Goal: Information Seeking & Learning: Learn about a topic

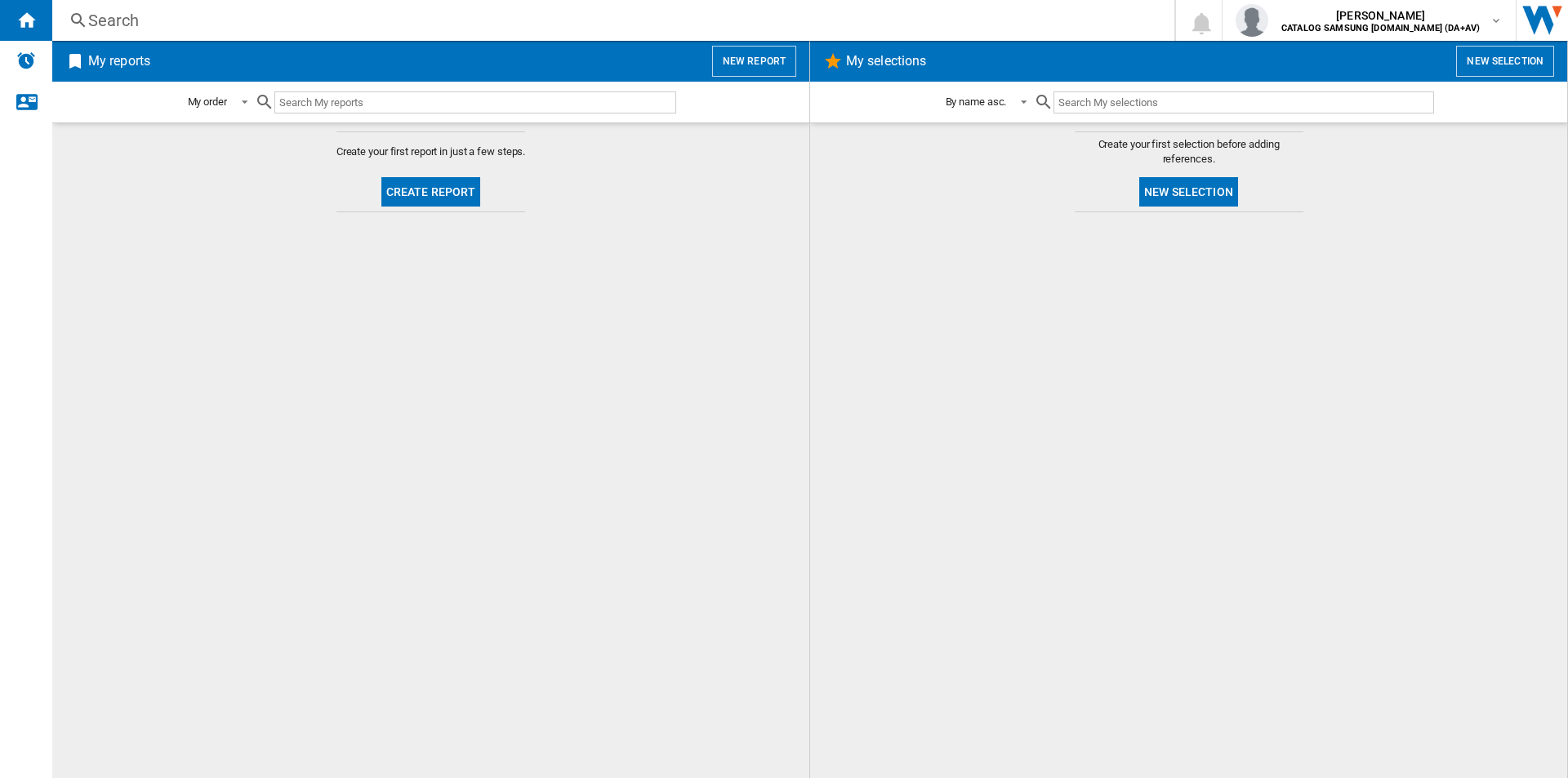
click at [505, 18] on div "Search" at bounding box center [610, 21] width 1044 height 23
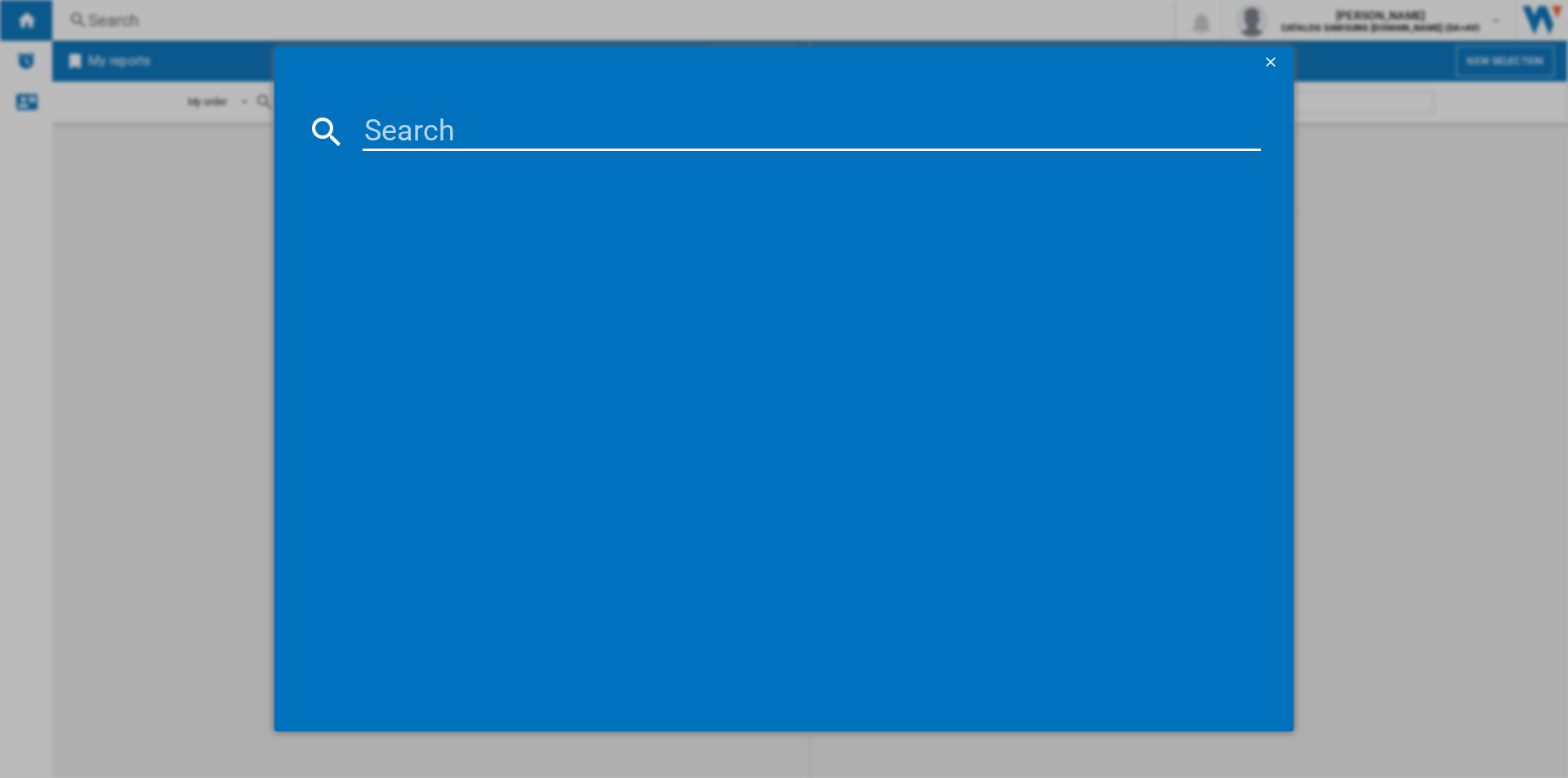
click at [558, 132] on input at bounding box center [812, 132] width 898 height 39
paste input "DV80CGC0B0AEEU"
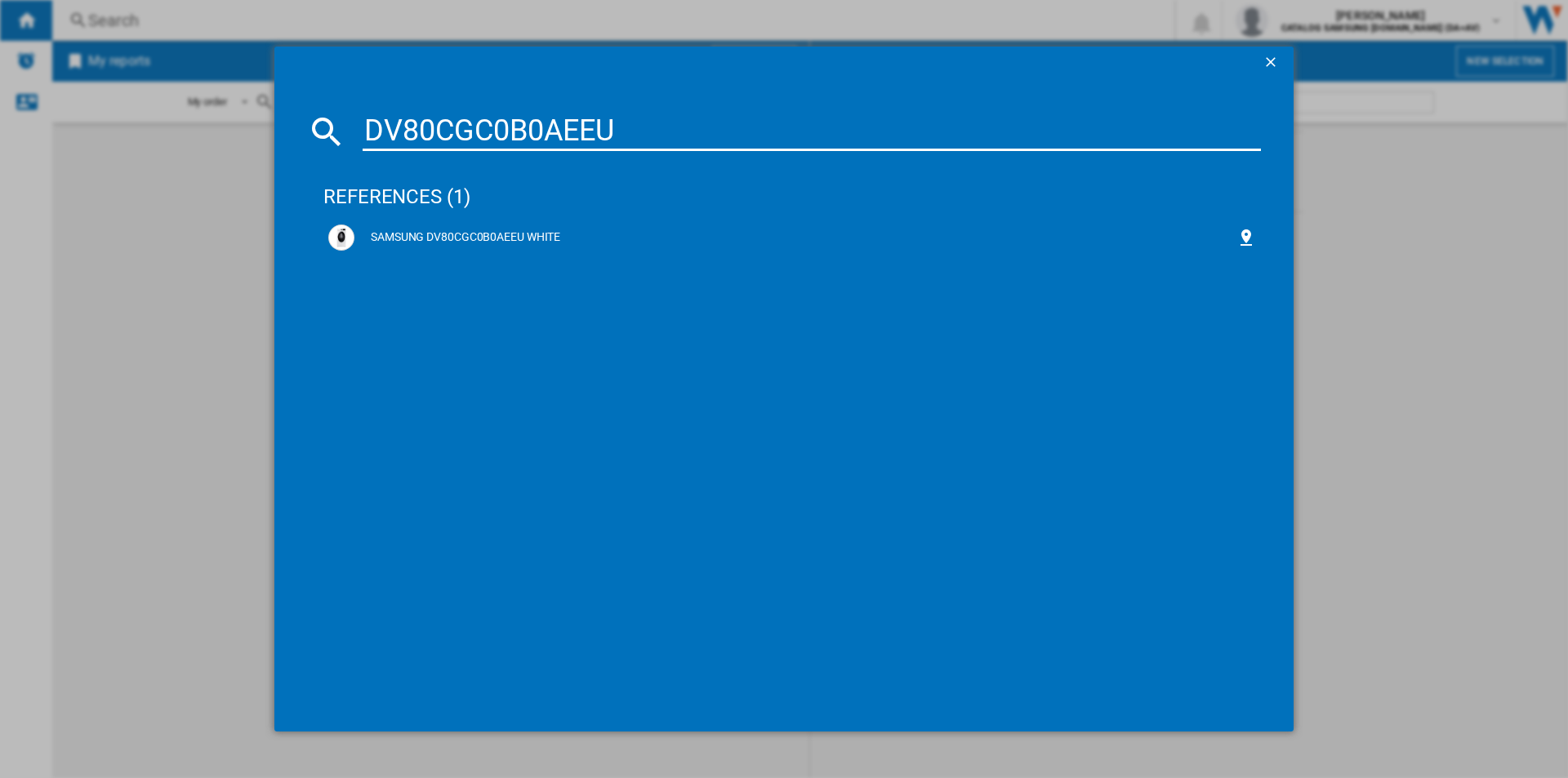
type input "DV80CGC0B0AEEU"
click at [497, 233] on div "SAMSUNG DV80CGC0B0AEEU WHITE" at bounding box center [795, 237] width 882 height 16
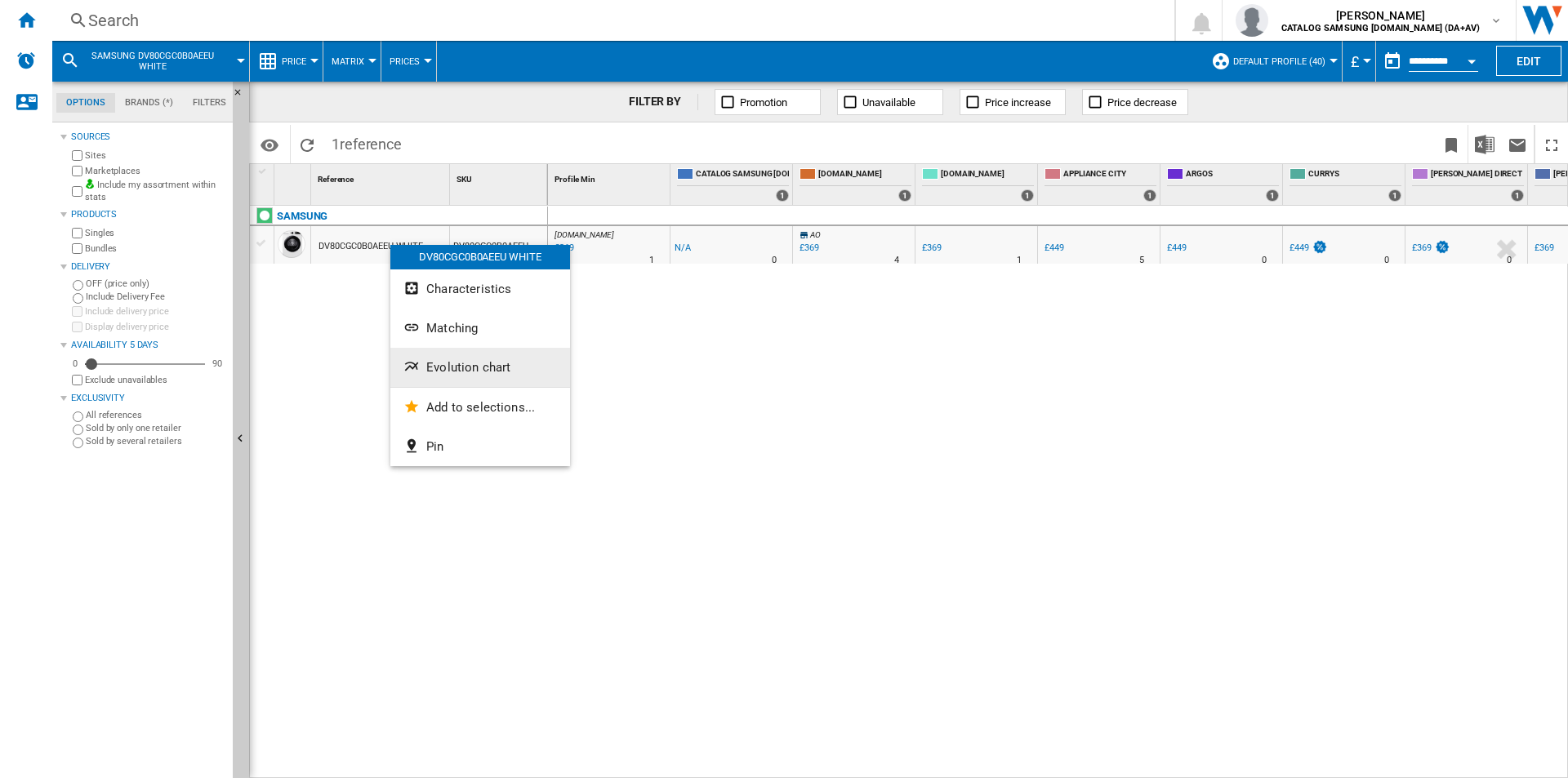
click at [494, 365] on span "Evolution chart" at bounding box center [468, 367] width 84 height 15
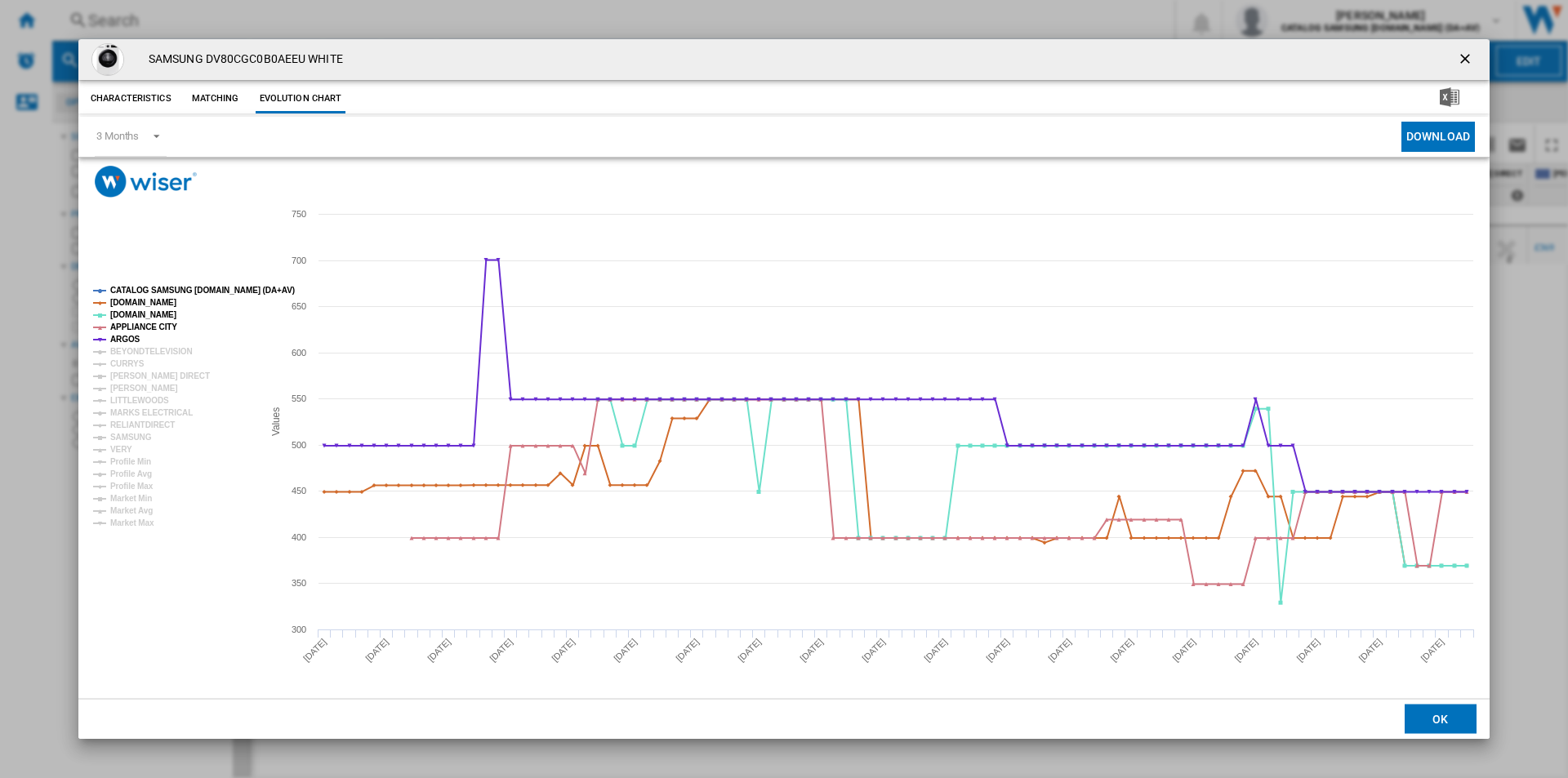
click at [202, 289] on tspan "CATALOG SAMSUNG [DOMAIN_NAME] (DA+AV)" at bounding box center [203, 290] width 185 height 9
click at [158, 298] on tspan "[DOMAIN_NAME]" at bounding box center [143, 303] width 66 height 9
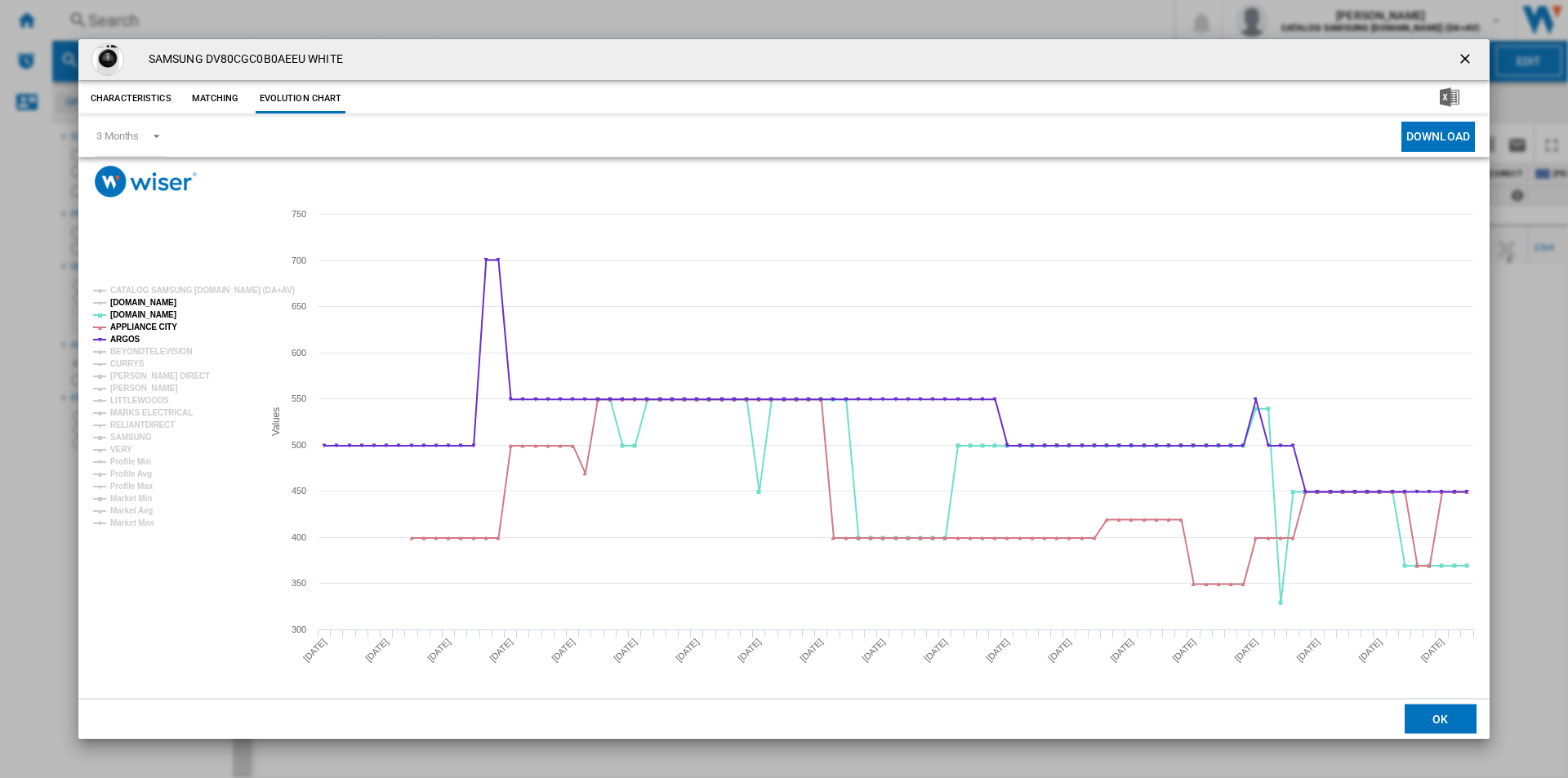
click at [154, 304] on tspan "[DOMAIN_NAME]" at bounding box center [143, 303] width 66 height 9
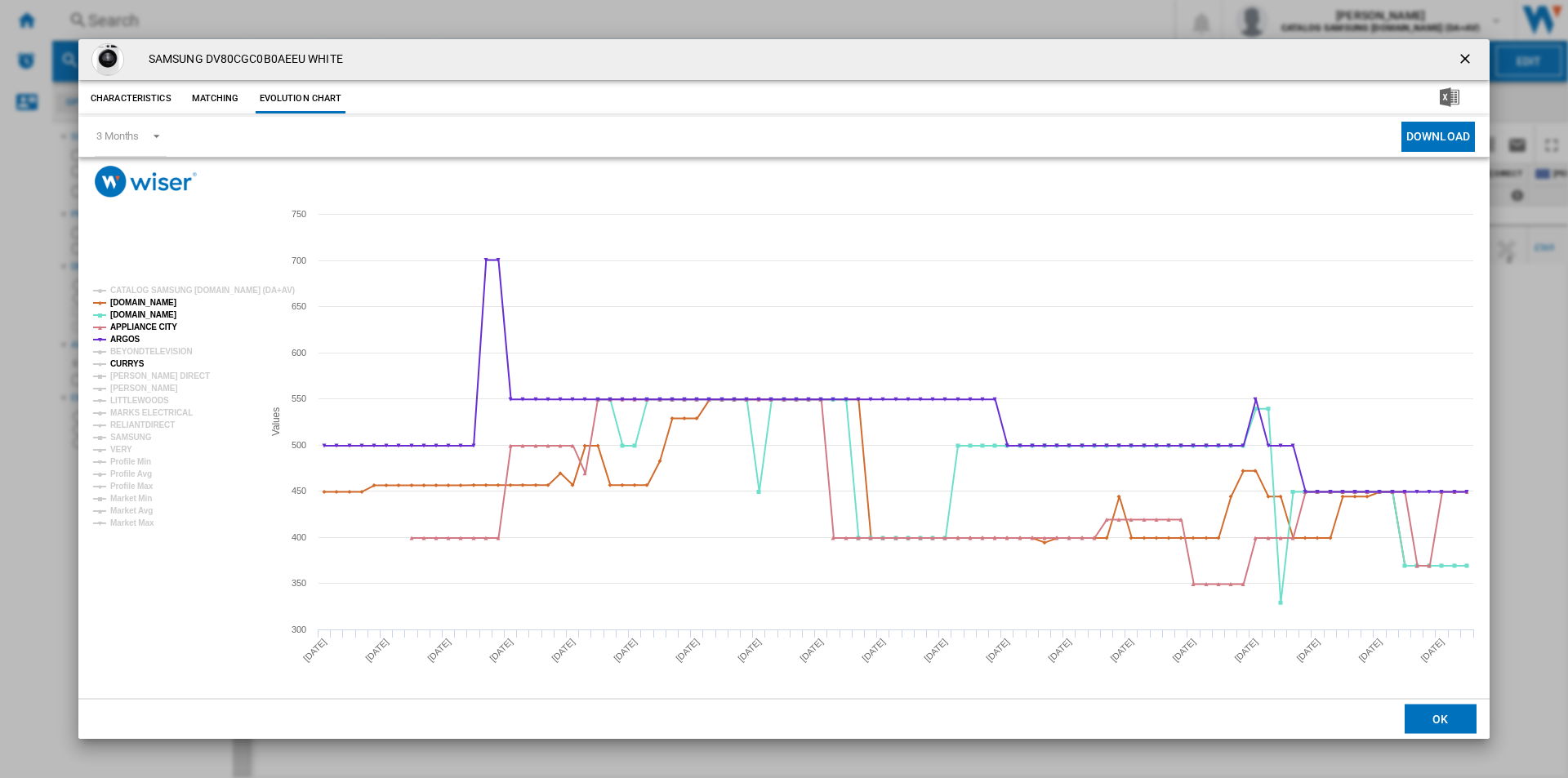
click at [137, 359] on tspan "CURRYS" at bounding box center [127, 363] width 34 height 9
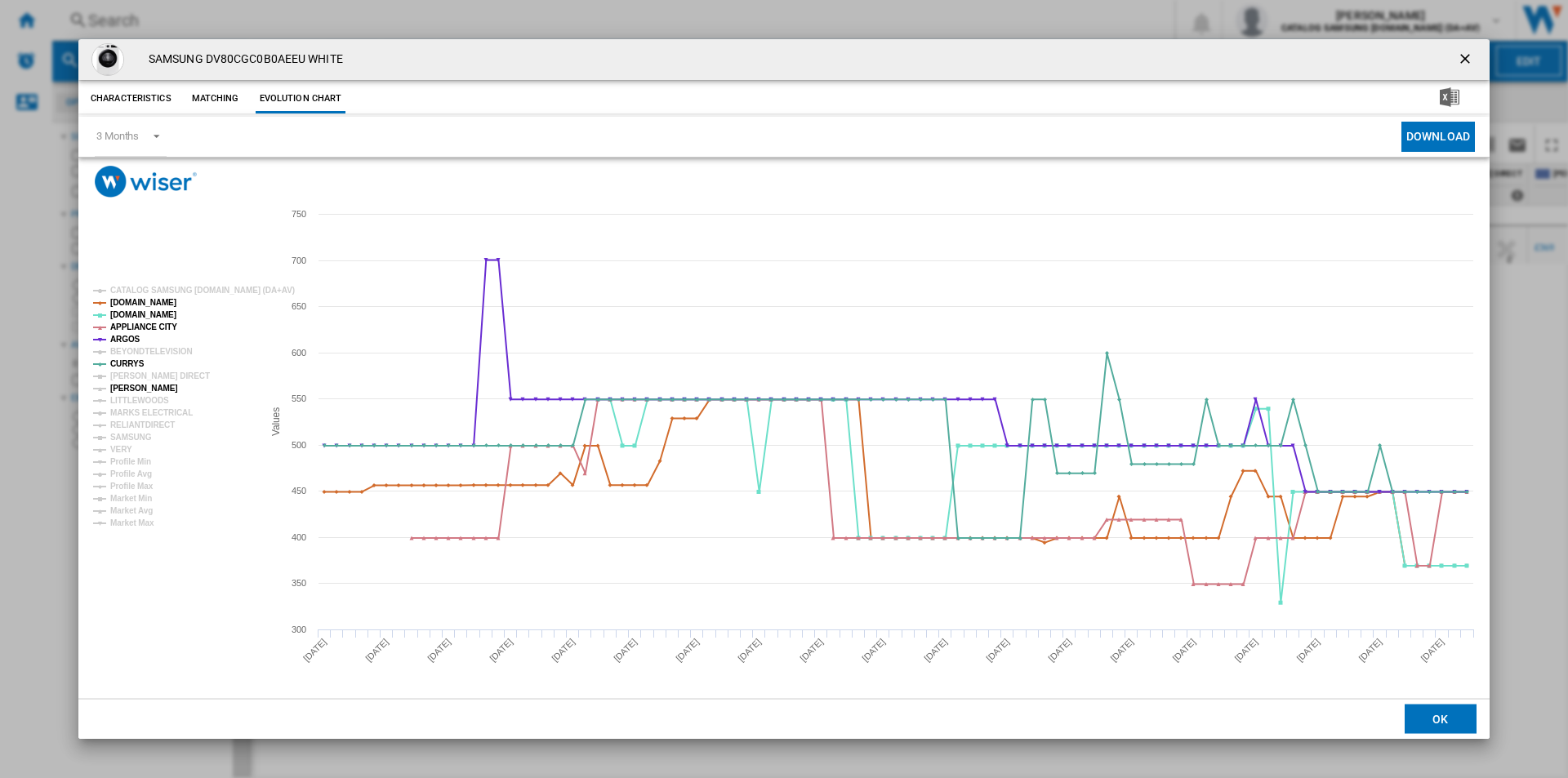
click at [152, 384] on tspan "[PERSON_NAME]" at bounding box center [144, 388] width 68 height 9
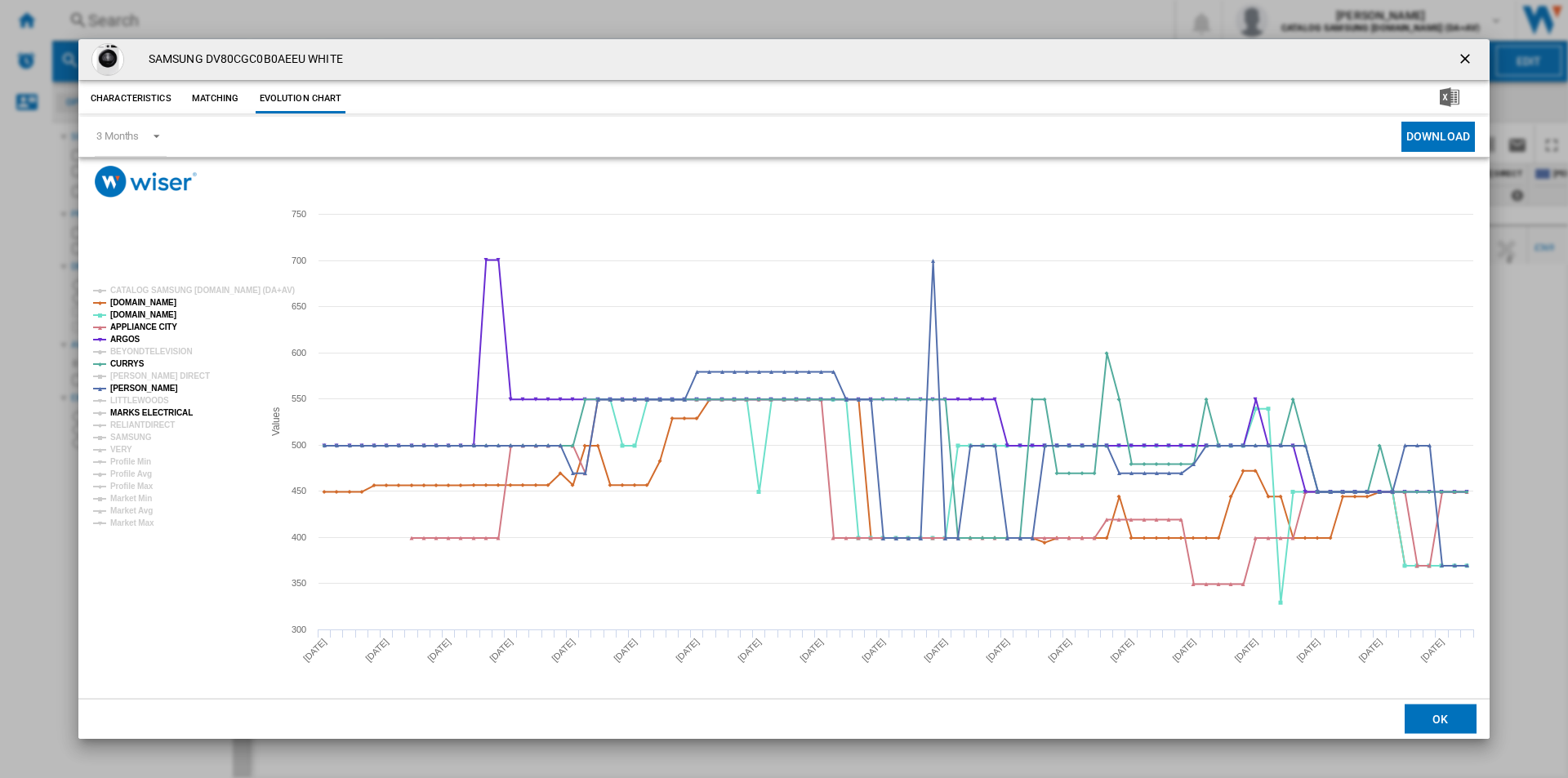
click at [153, 408] on tspan "MARKS ELECTRICAL" at bounding box center [151, 412] width 82 height 9
click at [133, 433] on tspan "SAMSUNG" at bounding box center [131, 437] width 42 height 9
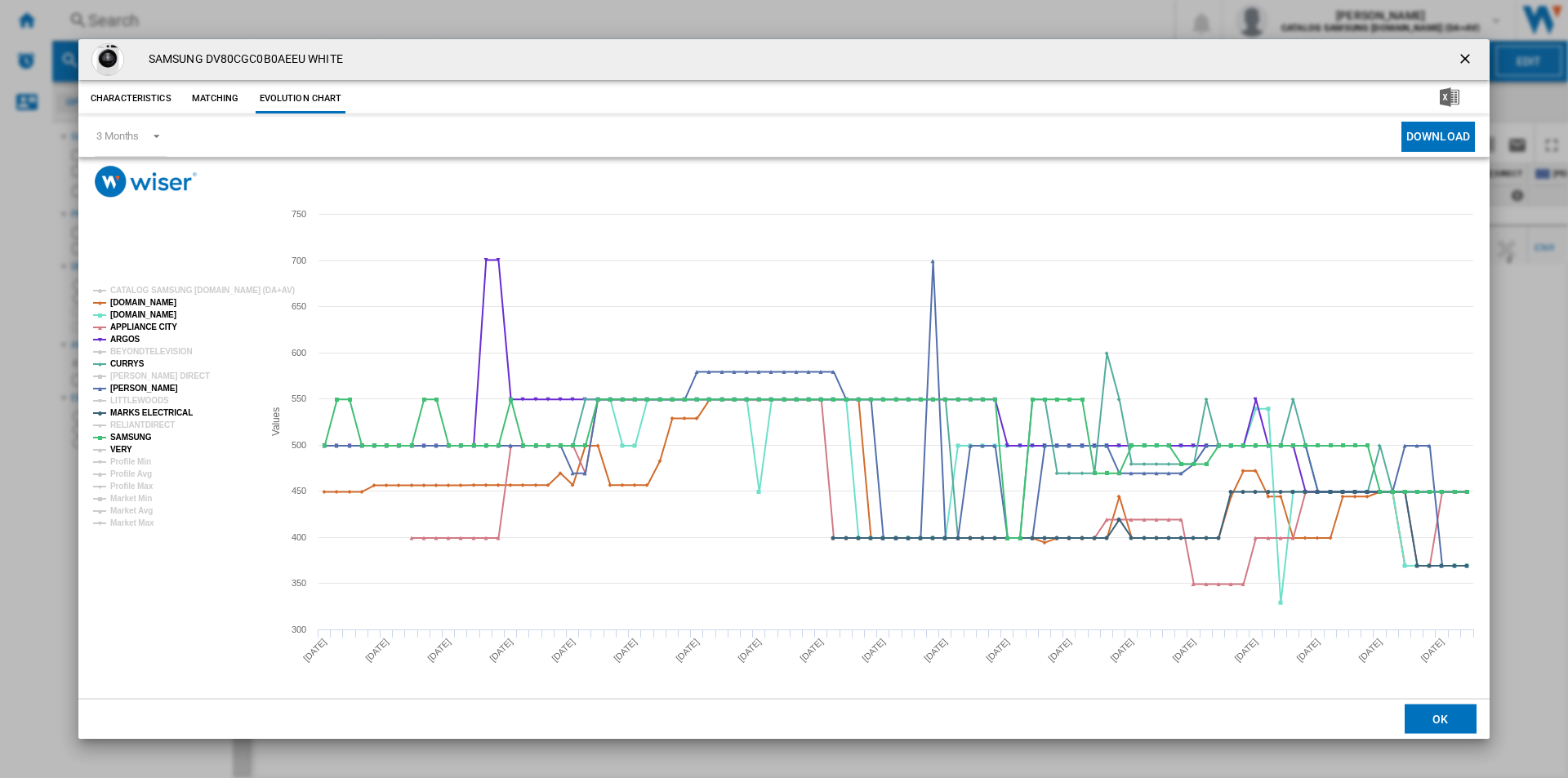
click at [123, 445] on tspan "VERY" at bounding box center [121, 449] width 22 height 9
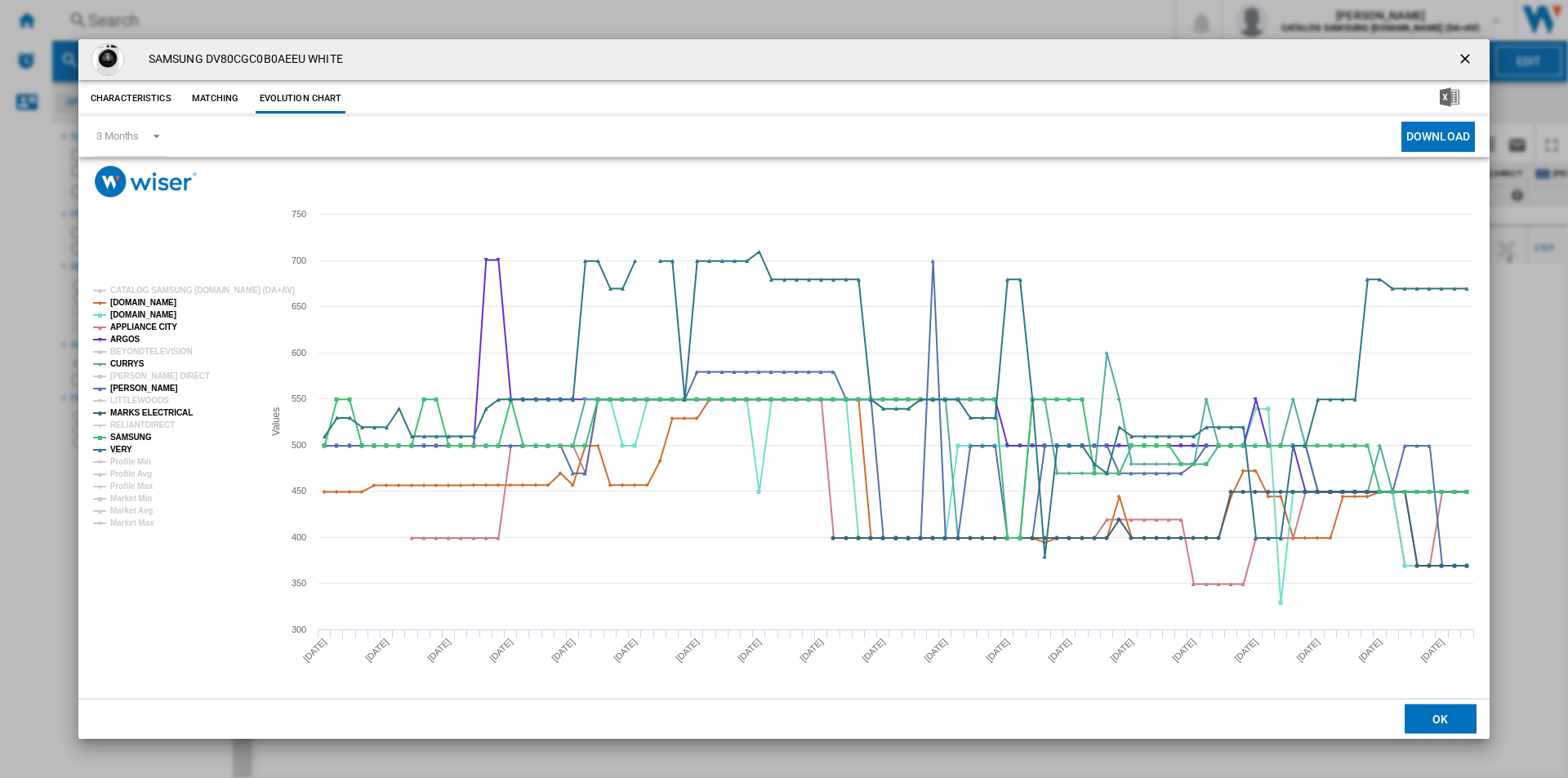
click at [1472, 59] on ng-md-icon "getI18NText('BUTTONS.CLOSE_DIALOG')" at bounding box center [1466, 60] width 20 height 20
